Goal: Find specific page/section: Find specific page/section

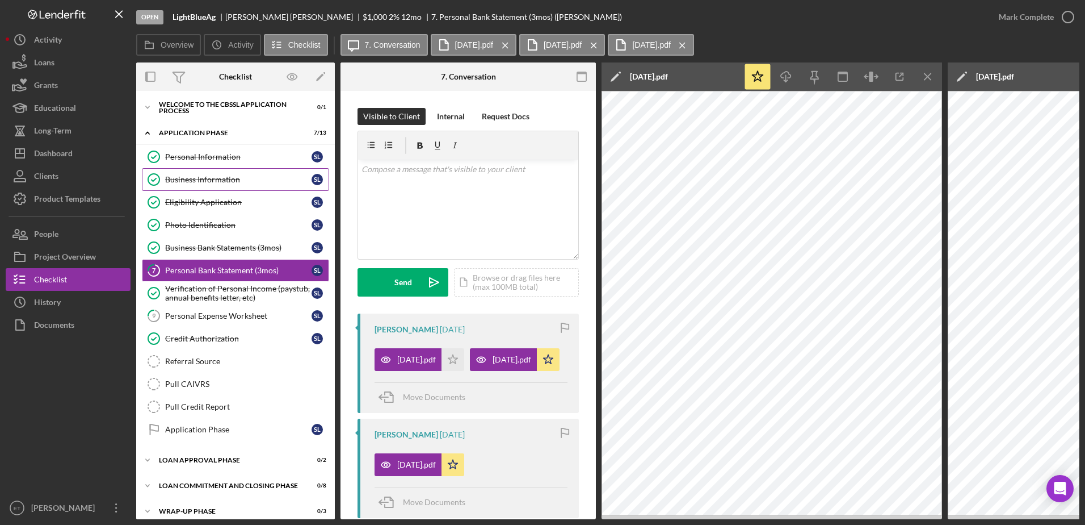
click at [198, 179] on div "Business Information" at bounding box center [238, 179] width 146 height 9
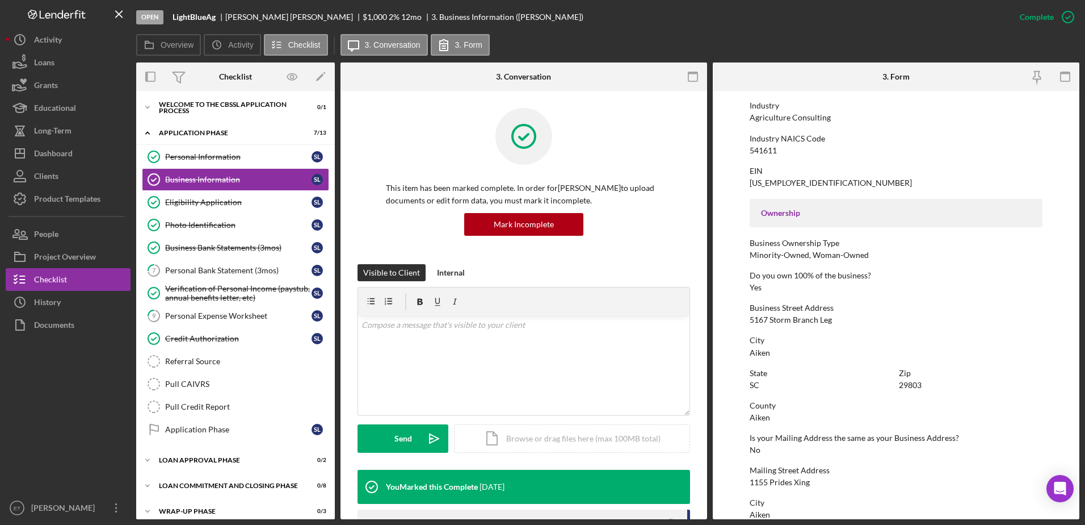
scroll to position [276, 0]
click at [61, 154] on div "Dashboard" at bounding box center [53, 155] width 39 height 26
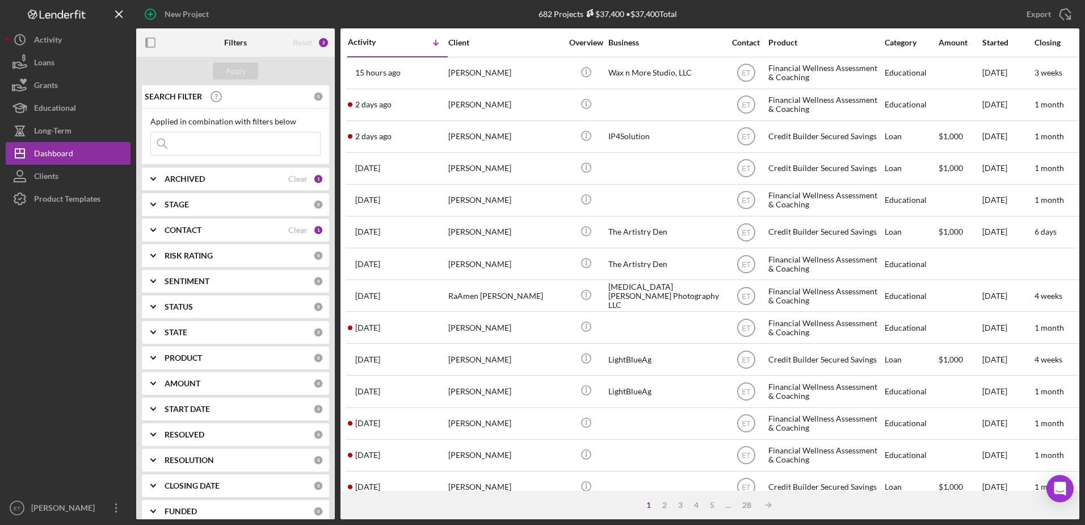
click at [203, 145] on input at bounding box center [235, 143] width 169 height 23
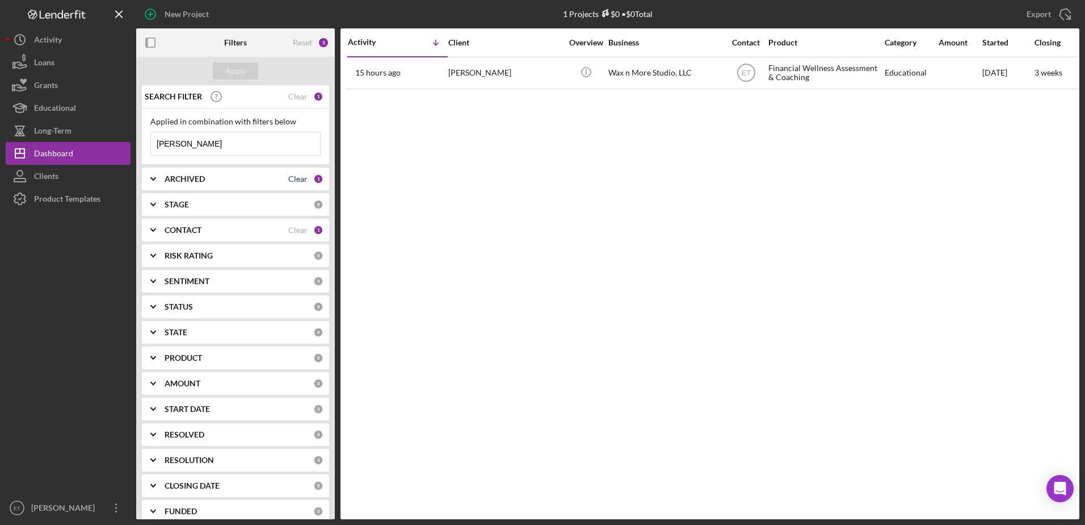
type input "[PERSON_NAME]"
click at [298, 179] on div "Clear" at bounding box center [297, 178] width 19 height 9
click at [296, 230] on div "Clear" at bounding box center [297, 229] width 19 height 9
click at [240, 68] on div "Apply" at bounding box center [235, 70] width 21 height 17
click at [298, 96] on div "Clear" at bounding box center [297, 96] width 19 height 9
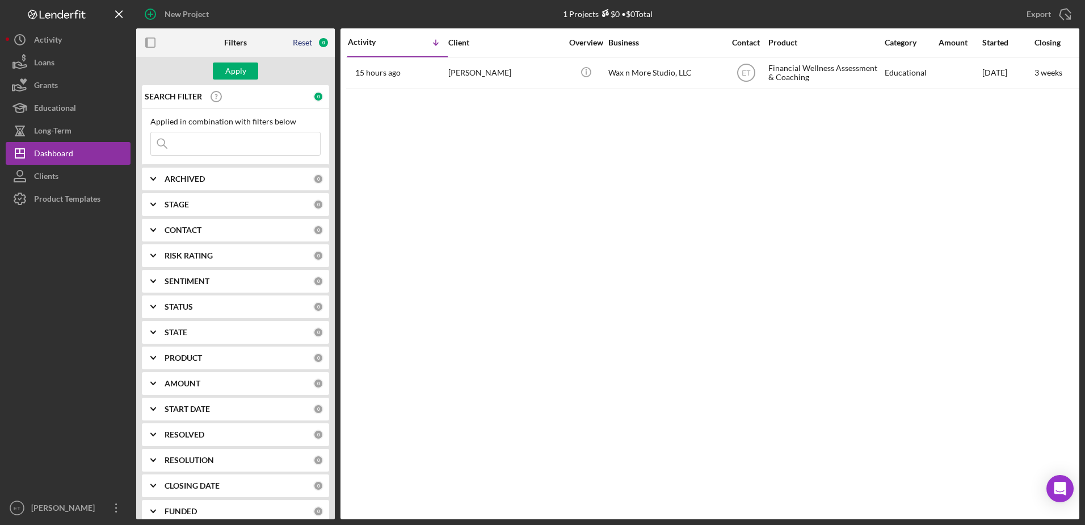
click at [299, 43] on div "Reset" at bounding box center [302, 42] width 19 height 9
click at [292, 180] on div "Clear" at bounding box center [297, 178] width 19 height 9
click at [293, 231] on div "Clear" at bounding box center [297, 229] width 19 height 9
click at [206, 141] on input at bounding box center [235, 143] width 169 height 23
click at [232, 73] on div "Apply" at bounding box center [235, 70] width 21 height 17
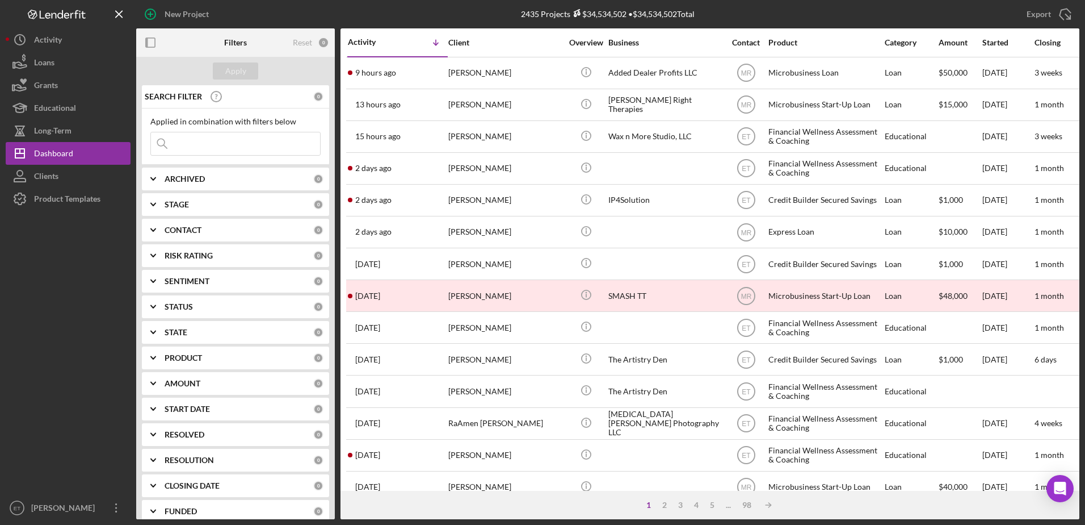
click at [209, 141] on input at bounding box center [235, 143] width 169 height 23
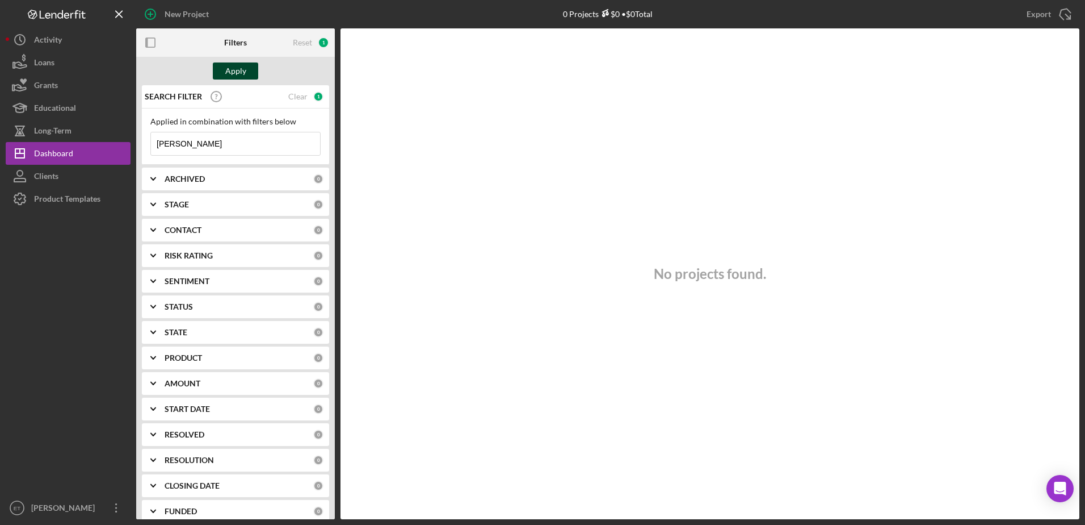
type input "[PERSON_NAME]"
click at [236, 72] on div "Apply" at bounding box center [235, 70] width 21 height 17
